Goal: Find specific page/section: Find specific page/section

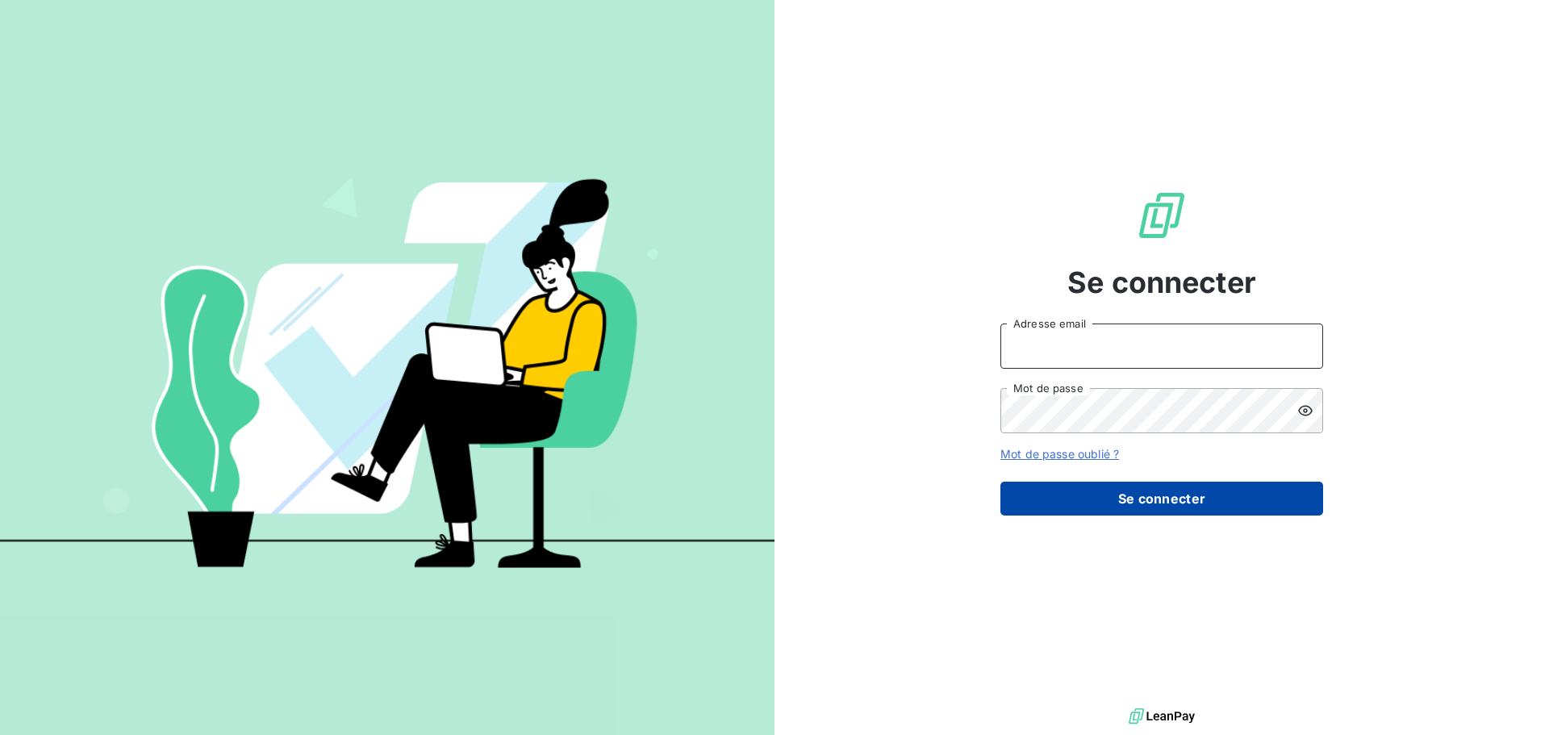
type input "[EMAIL_ADDRESS][DOMAIN_NAME]"
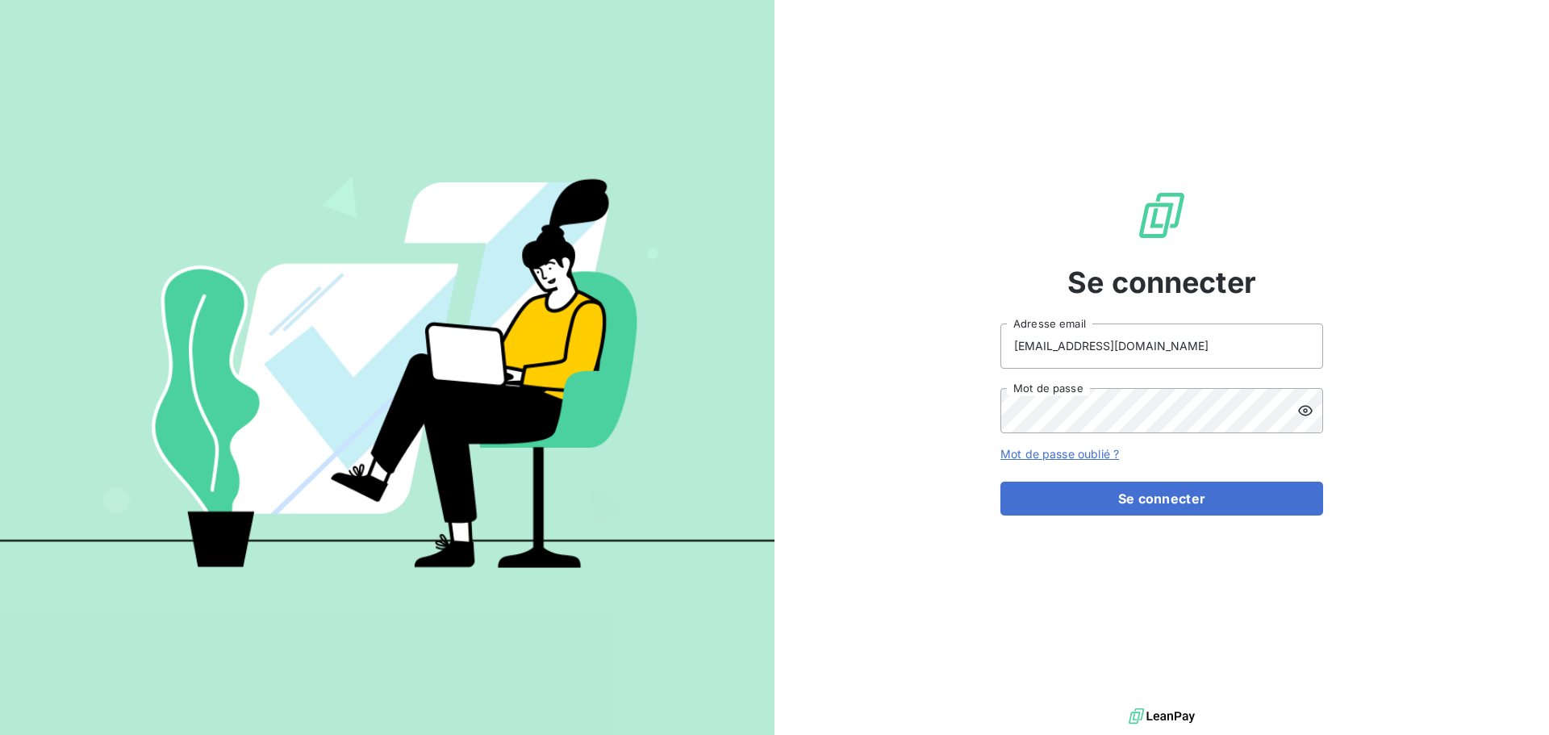
drag, startPoint x: 1117, startPoint y: 499, endPoint x: 1084, endPoint y: 470, distance: 43.5
click at [1116, 497] on button "Se connecter" at bounding box center [1161, 499] width 323 height 34
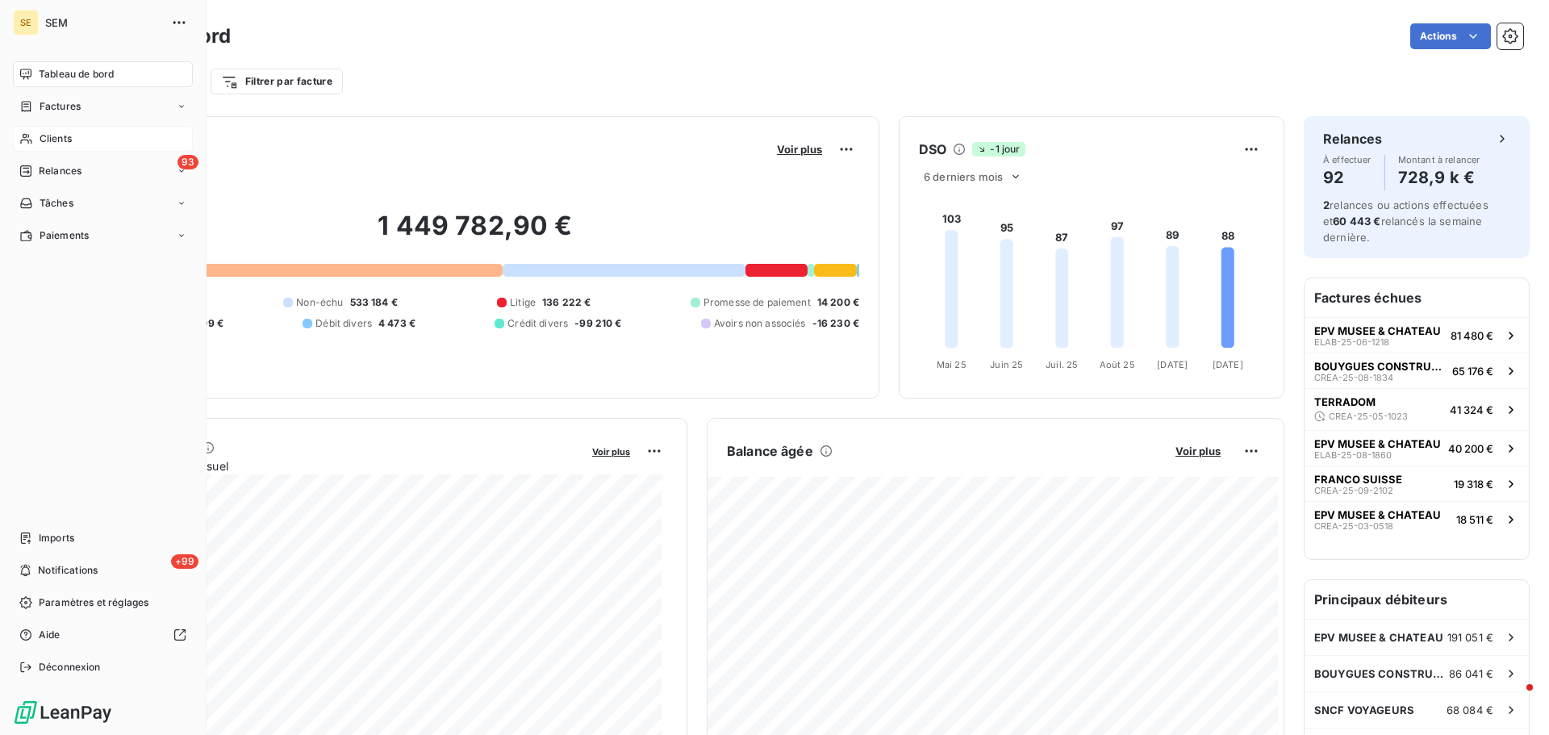
click at [46, 137] on span "Clients" at bounding box center [56, 138] width 32 height 15
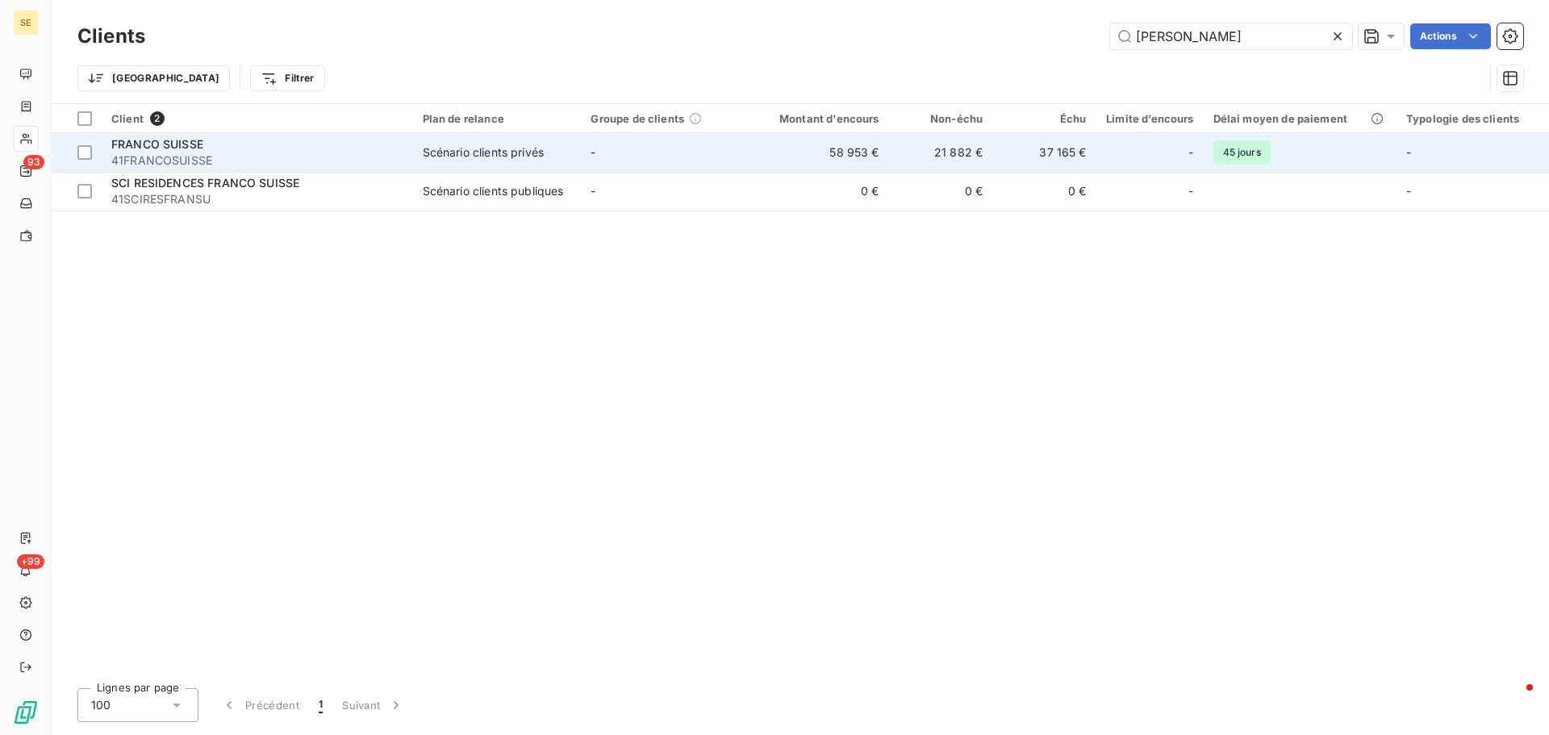
type input "[PERSON_NAME]"
click at [453, 154] on div "Scénario clients privés" at bounding box center [483, 152] width 121 height 16
